Goal: Task Accomplishment & Management: Manage account settings

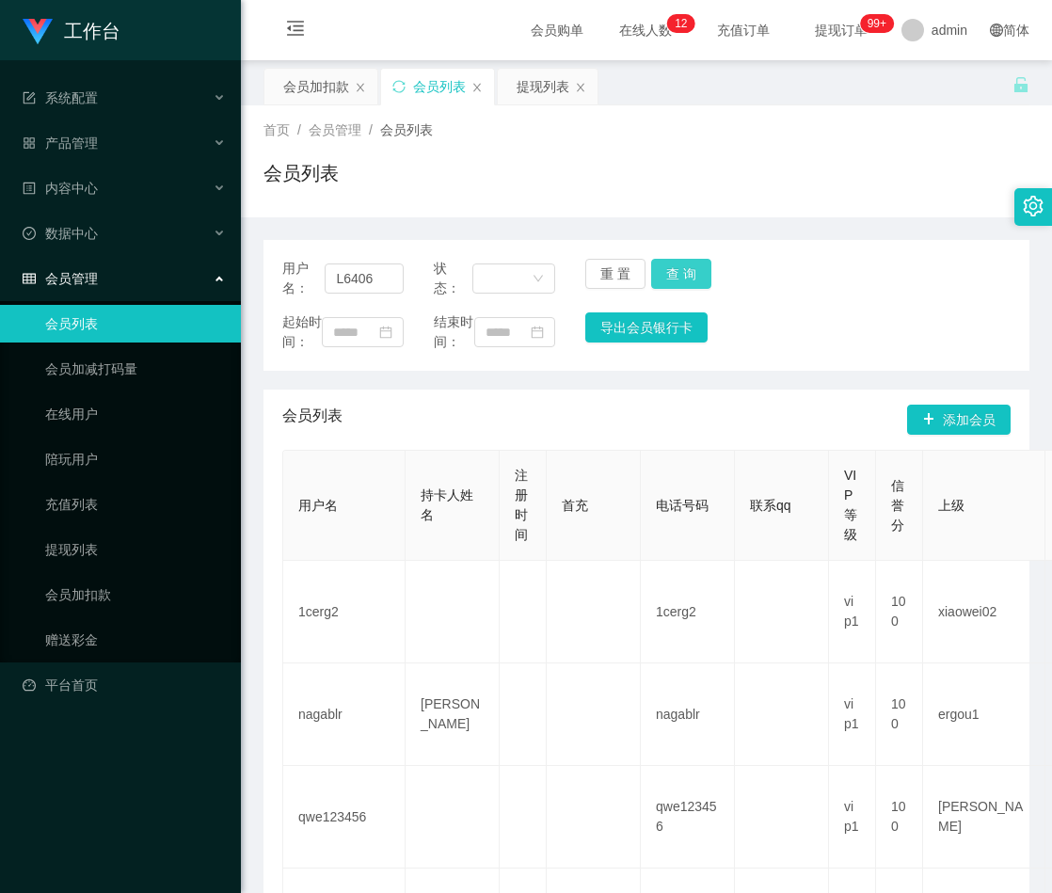
type input "L6406"
click at [669, 277] on button "查 询" at bounding box center [681, 274] width 60 height 30
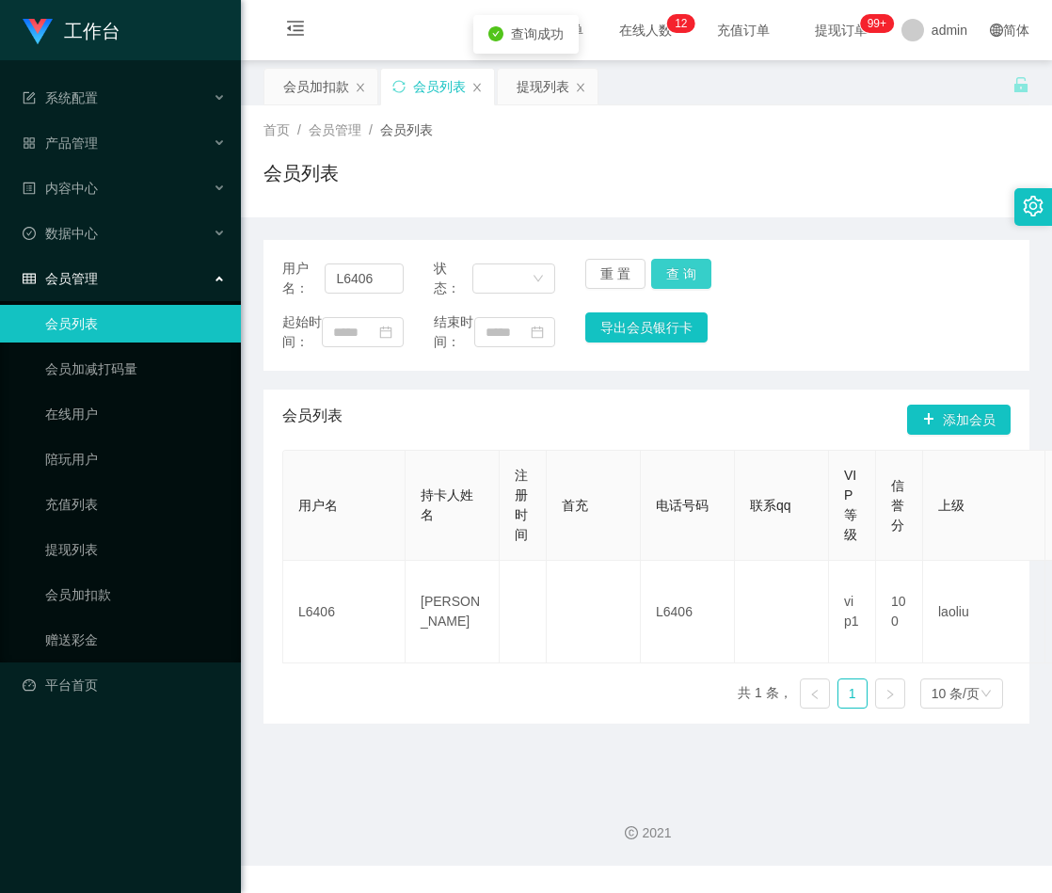
click at [669, 277] on button "查 询" at bounding box center [681, 274] width 60 height 30
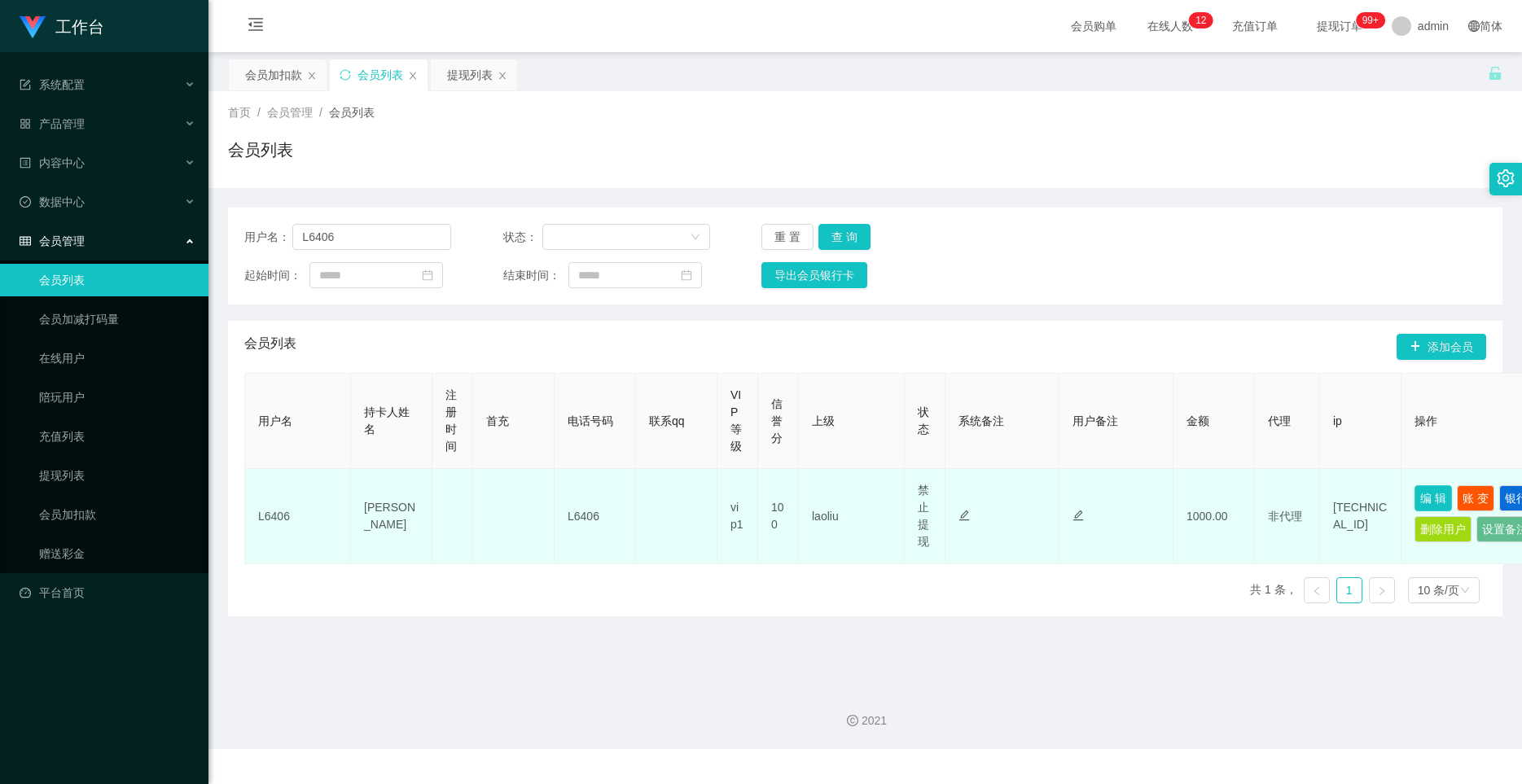
click at [910, 500] on button "编 辑" at bounding box center [1433, 498] width 37 height 26
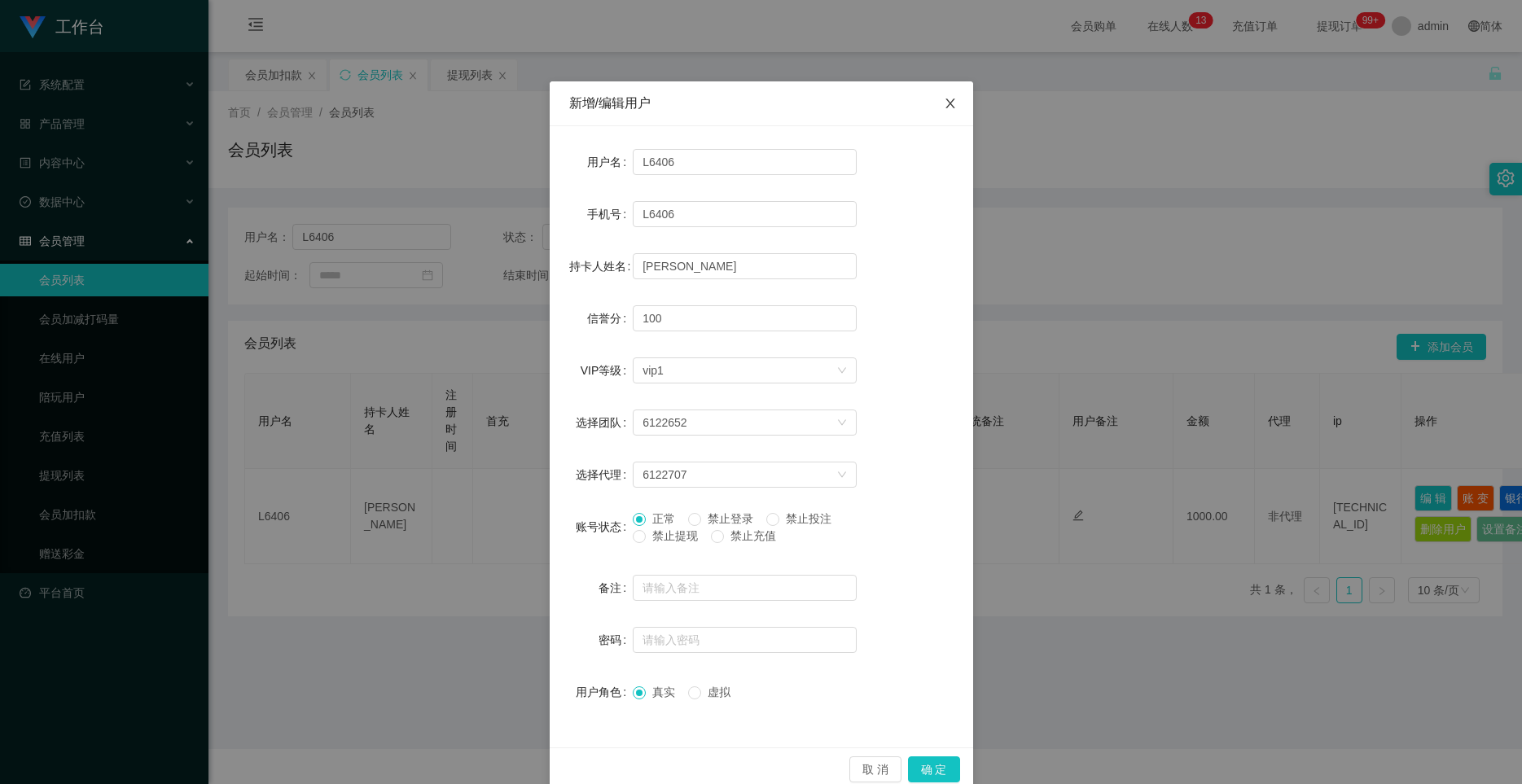
click at [910, 99] on icon "图标: close" at bounding box center [950, 103] width 13 height 13
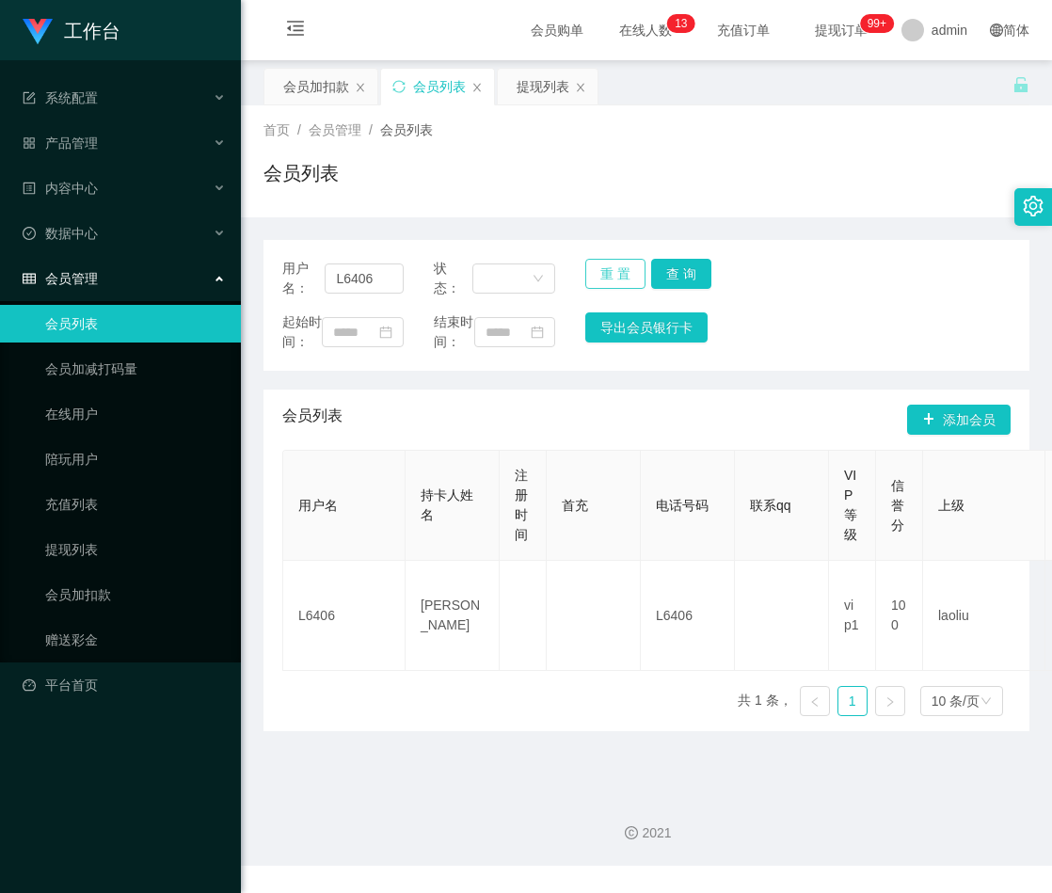
click at [611, 272] on button "重 置" at bounding box center [615, 274] width 60 height 30
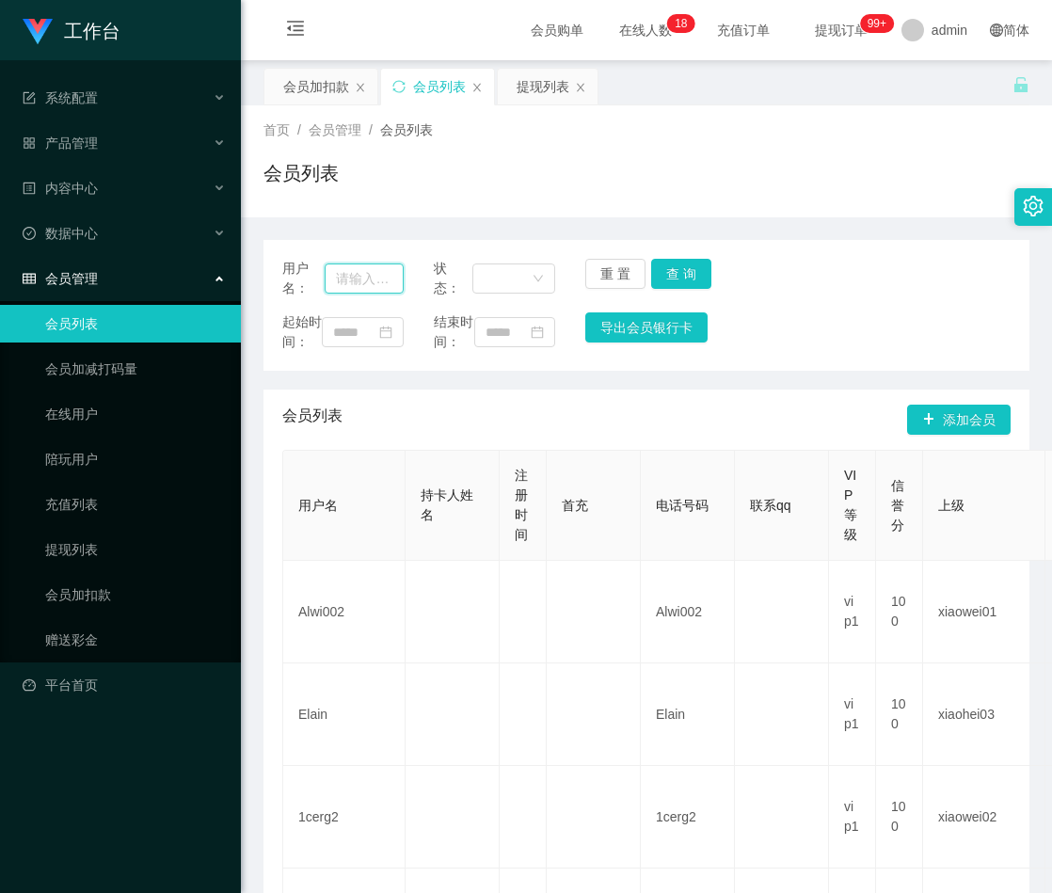
drag, startPoint x: 366, startPoint y: 279, endPoint x: 429, endPoint y: 274, distance: 63.3
click at [366, 279] on input "text" at bounding box center [364, 278] width 79 height 30
paste input "limsoonteik"
type input "limsoonteik"
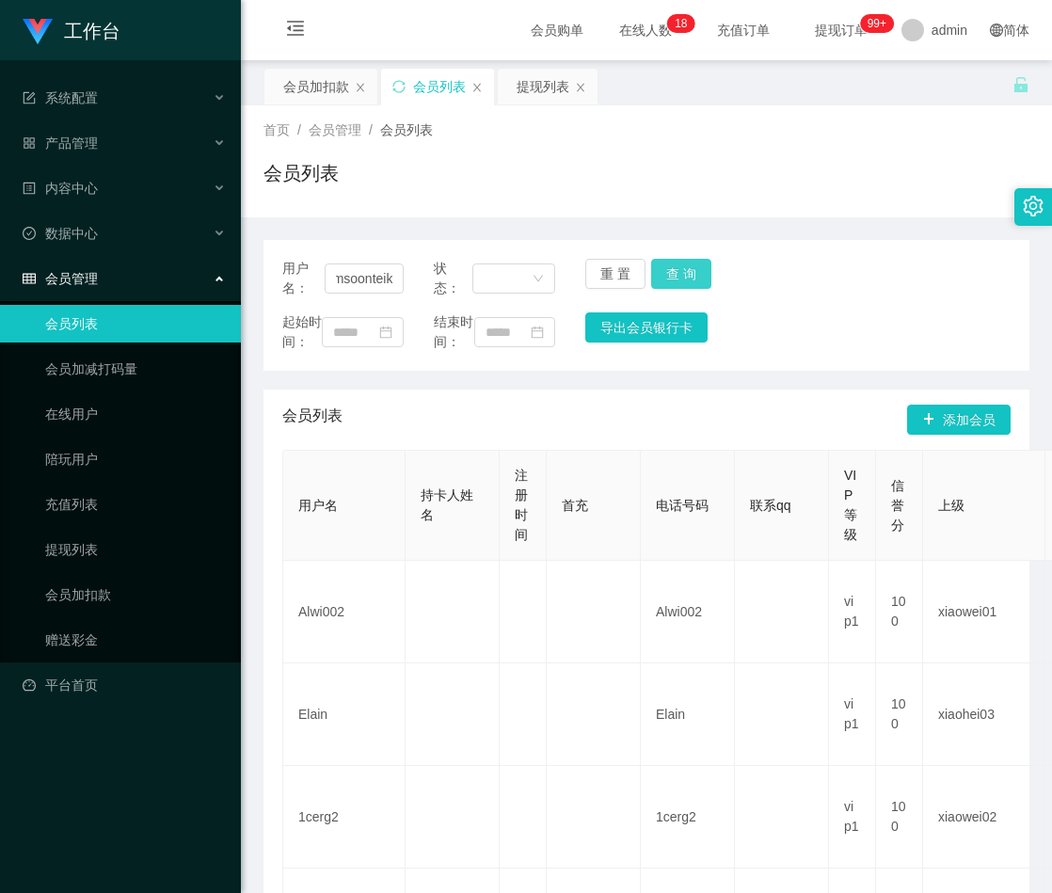
click at [672, 272] on button "查 询" at bounding box center [681, 274] width 60 height 30
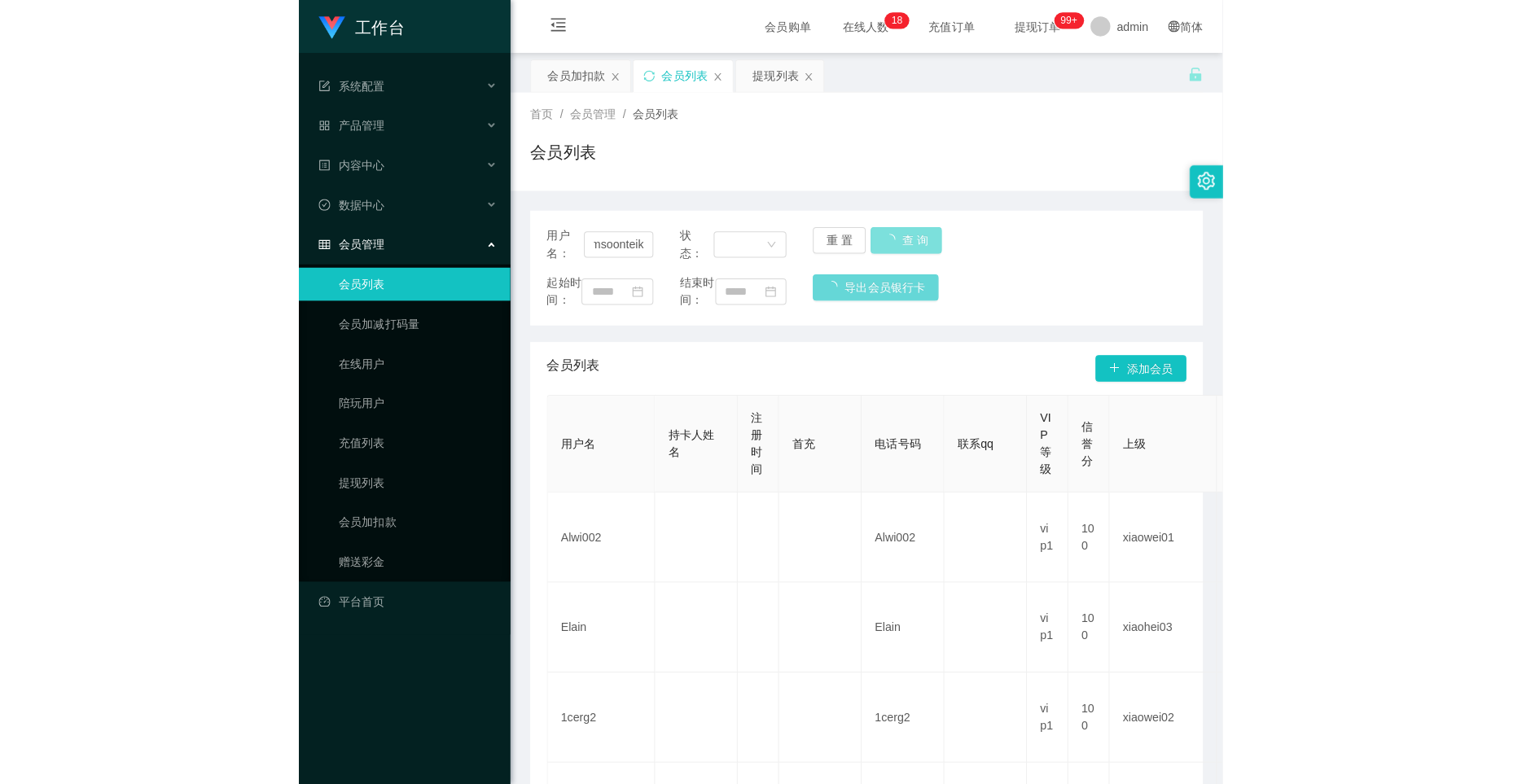
scroll to position [0, 0]
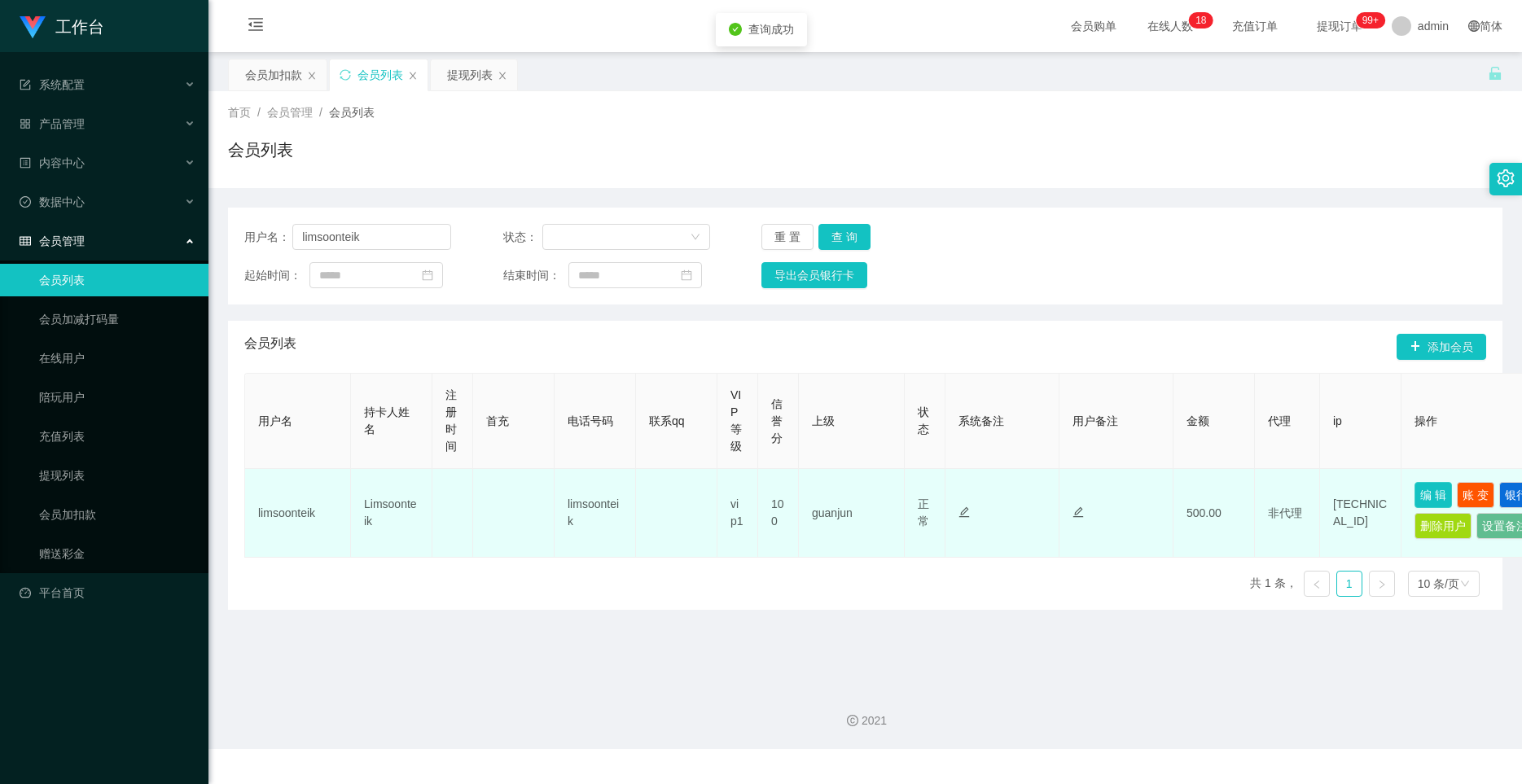
click at [910, 492] on button "编 辑" at bounding box center [1433, 495] width 37 height 26
type input "limsoonteik"
type input "Limsoonteik"
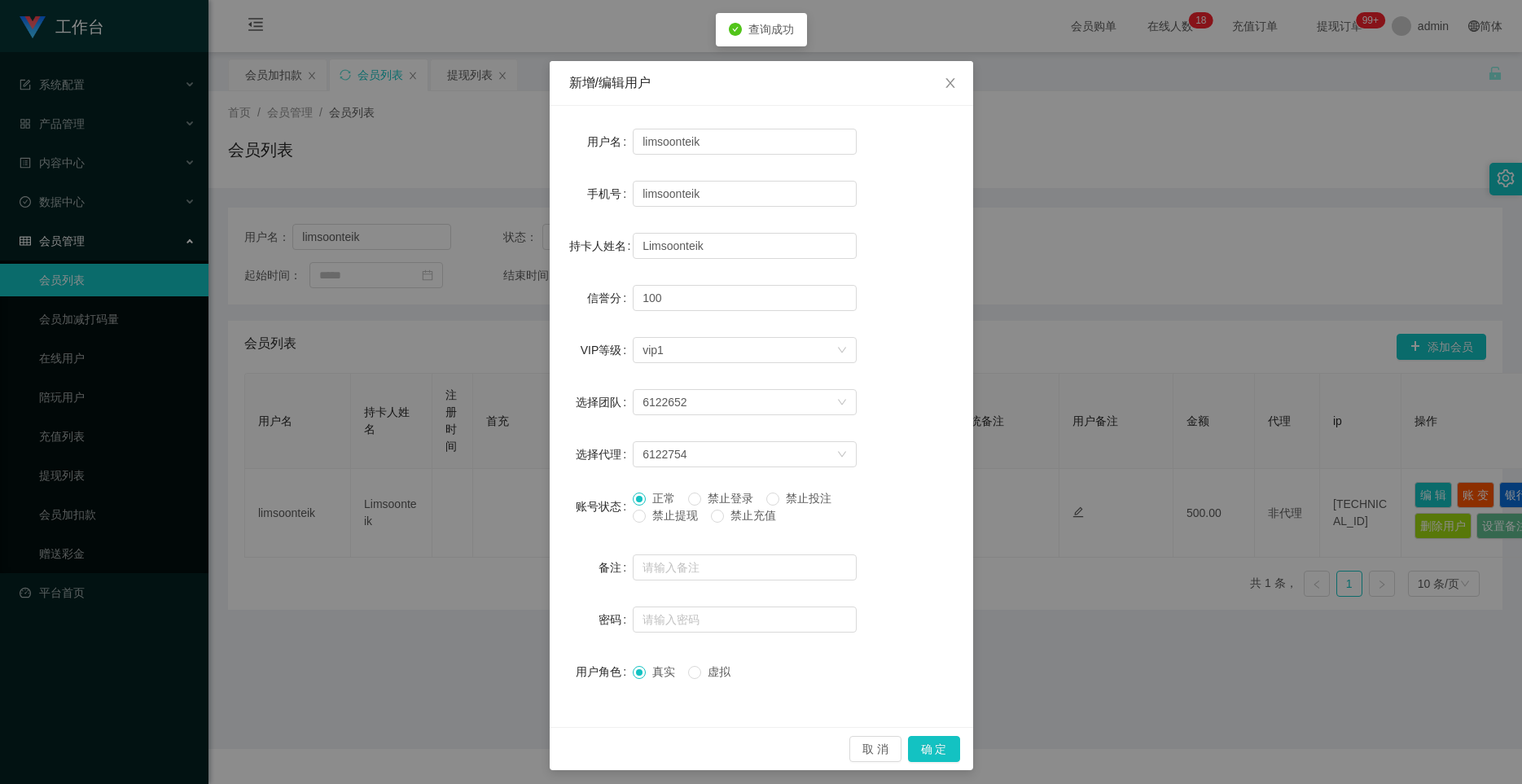
scroll to position [27, 0]
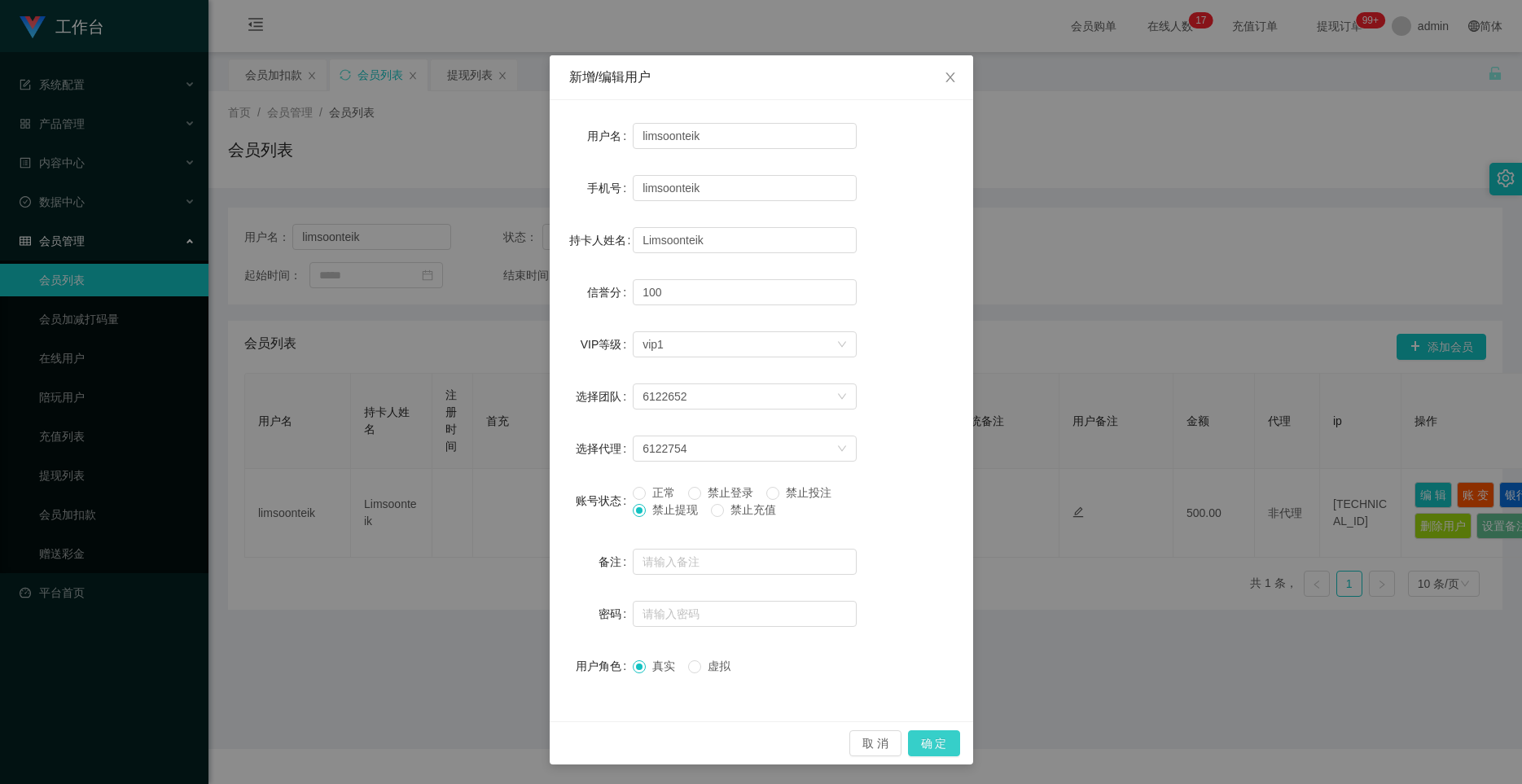
click at [910, 738] on button "确 定" at bounding box center [934, 743] width 52 height 26
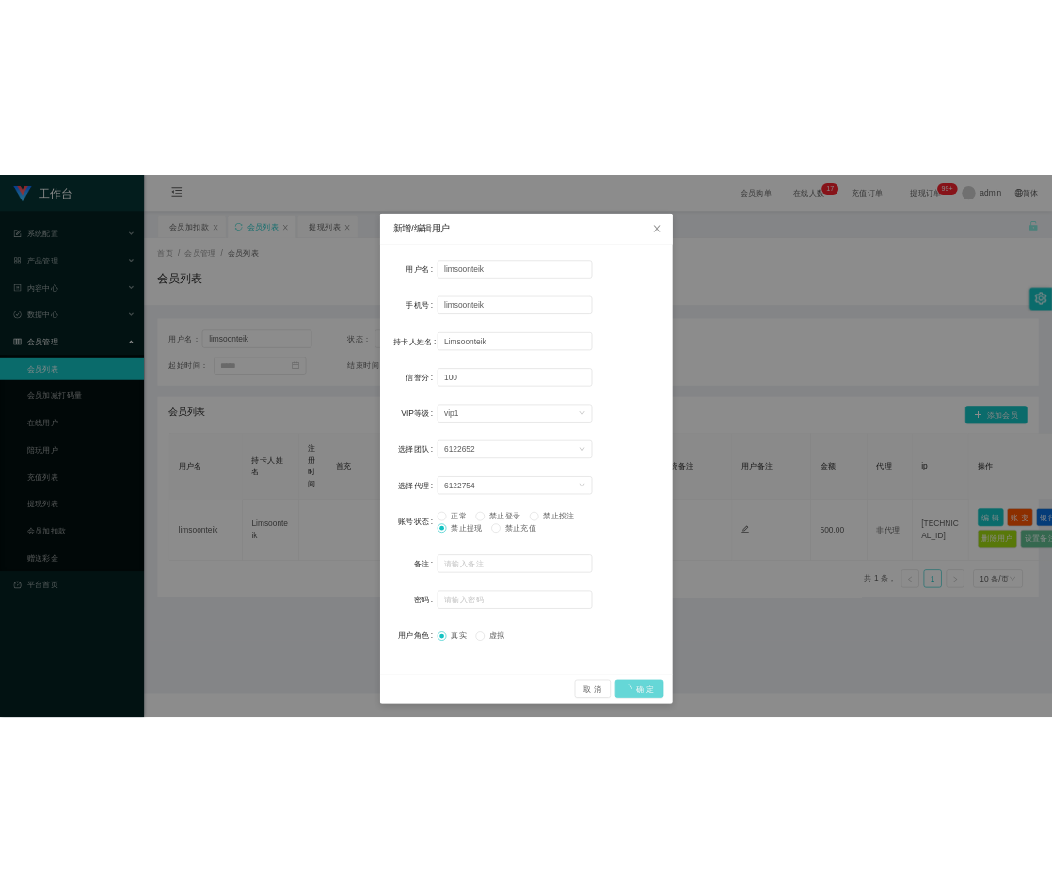
scroll to position [0, 0]
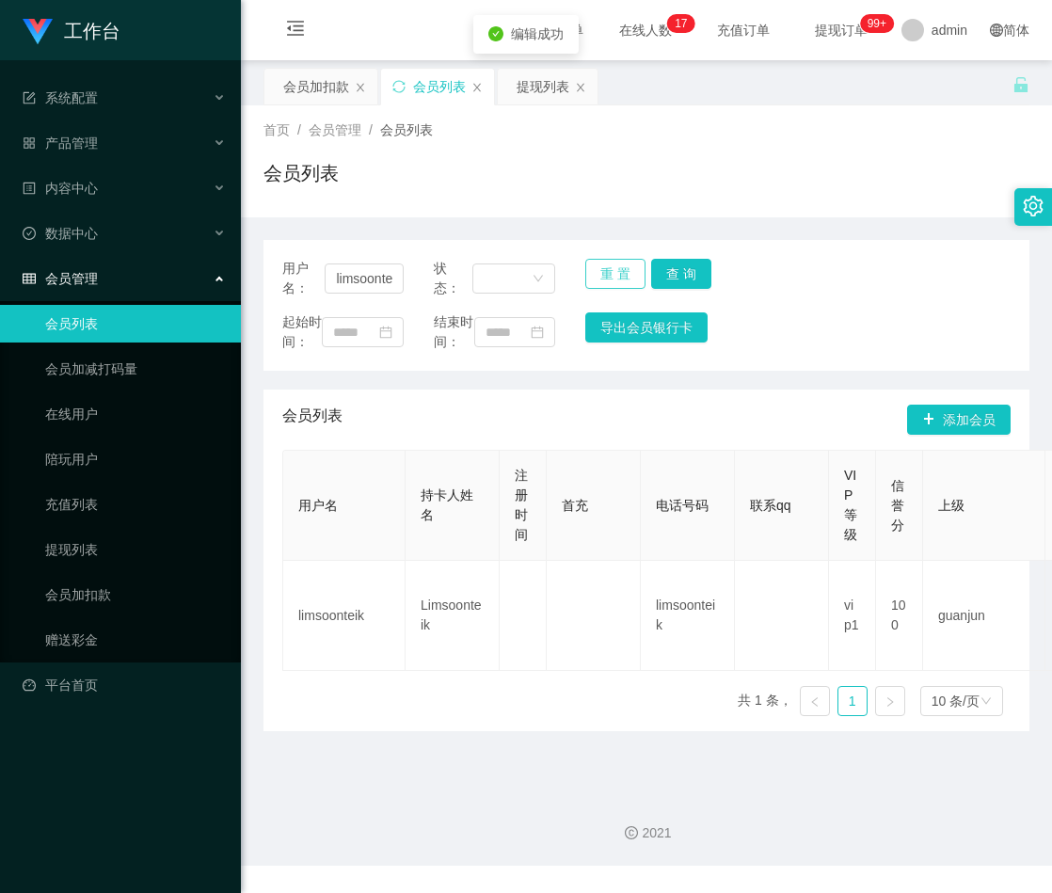
click at [596, 272] on button "重 置" at bounding box center [615, 274] width 60 height 30
